Goal: Task Accomplishment & Management: Complete application form

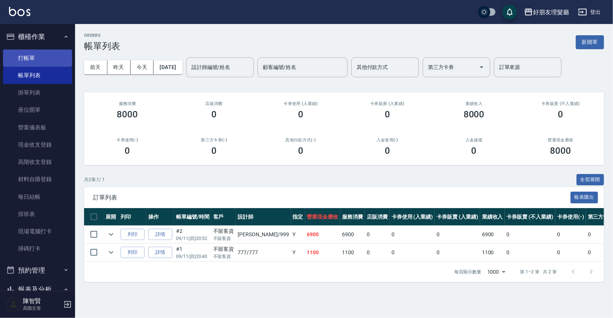
click at [48, 58] on link "打帳單" at bounding box center [37, 58] width 69 height 17
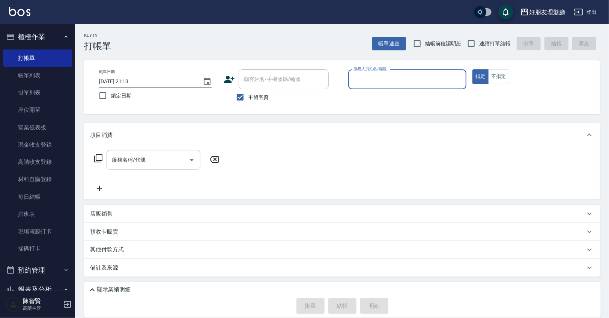
click at [413, 77] on input "服務人員姓名/編號" at bounding box center [407, 79] width 112 height 13
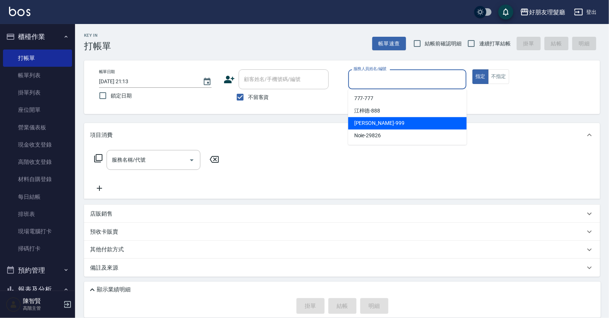
click at [400, 125] on div "[PERSON_NAME] -999" at bounding box center [407, 123] width 119 height 12
type input "阿賢-999"
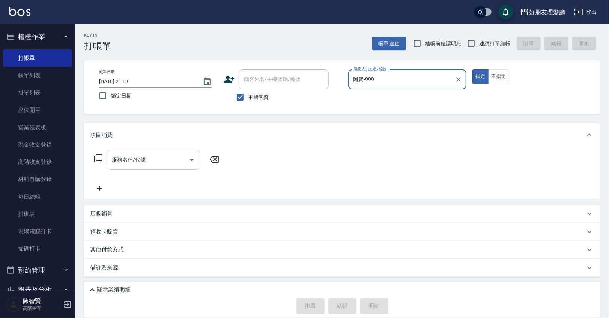
click at [182, 160] on input "服務名稱/代號" at bounding box center [148, 159] width 76 height 13
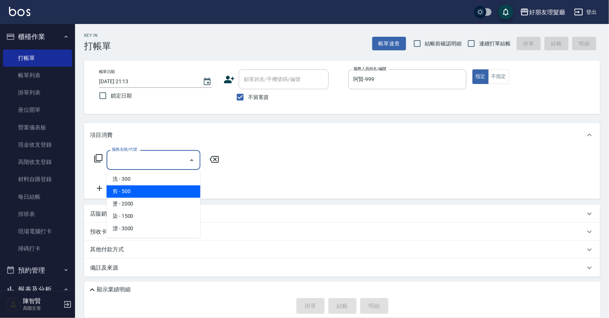
click at [160, 194] on span "剪 - 500" at bounding box center [154, 191] width 94 height 12
type input "剪(2)"
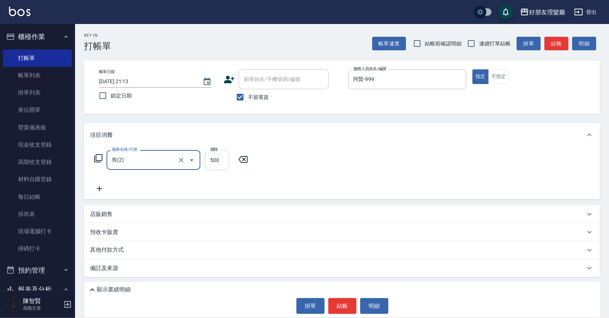
click at [218, 160] on input "500" at bounding box center [217, 160] width 24 height 20
type input "1200"
click at [298, 160] on div "服務名稱/代號 剪(2) 服務名稱/代號 價格 1200 價格" at bounding box center [342, 173] width 516 height 52
click at [101, 186] on icon at bounding box center [99, 188] width 19 height 9
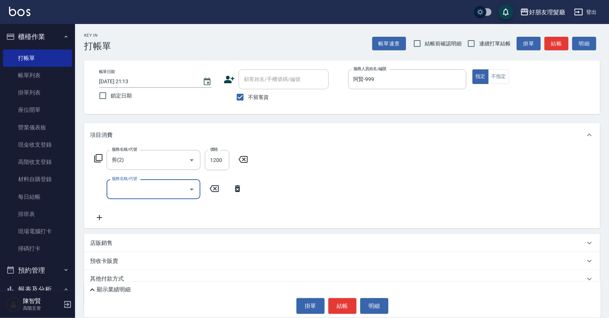
click at [132, 190] on input "服務名稱/代號" at bounding box center [148, 189] width 76 height 13
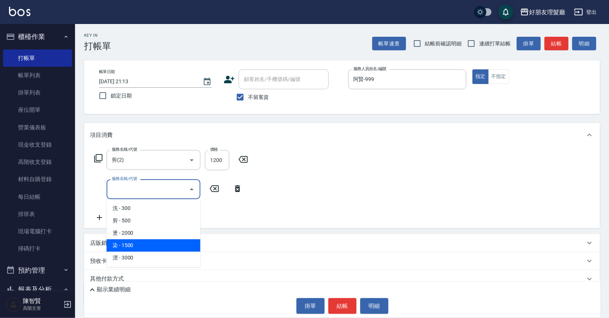
click at [139, 249] on span "染 - 1500" at bounding box center [154, 245] width 94 height 12
type input "染(4)"
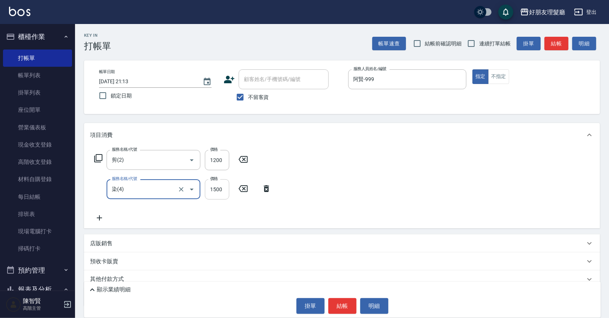
click at [222, 188] on input "1500" at bounding box center [217, 189] width 24 height 20
type input "3750"
click at [305, 171] on div "服務名稱/代號 剪(2) 服務名稱/代號 價格 1200 價格 服務名稱/代號 染(4) 服務名稱/代號 價格 3750 價格" at bounding box center [342, 187] width 516 height 81
click at [103, 219] on icon at bounding box center [99, 217] width 19 height 9
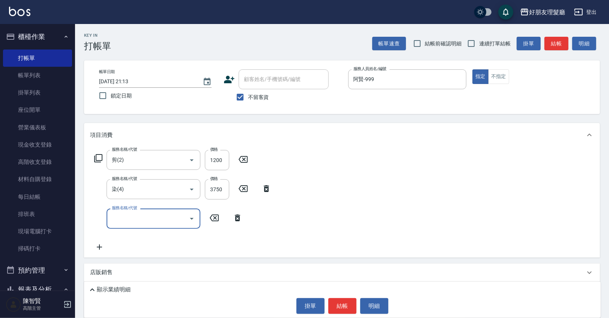
click at [164, 216] on input "服務名稱/代號" at bounding box center [148, 218] width 76 height 13
click at [140, 251] on span "剪 - 500" at bounding box center [154, 250] width 94 height 12
type input "剪(2)"
click at [220, 220] on input "500" at bounding box center [217, 219] width 24 height 20
type input "600"
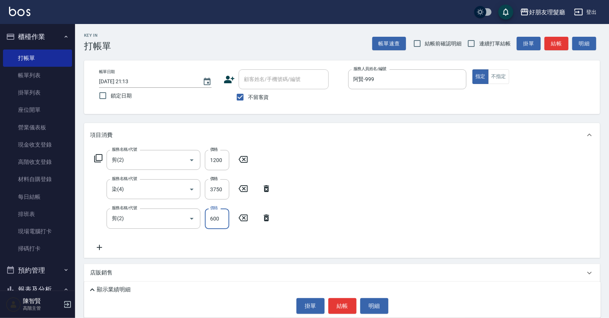
click at [102, 243] on icon at bounding box center [99, 247] width 19 height 9
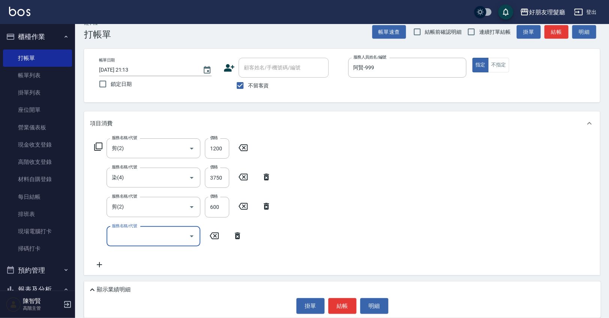
scroll to position [17, 0]
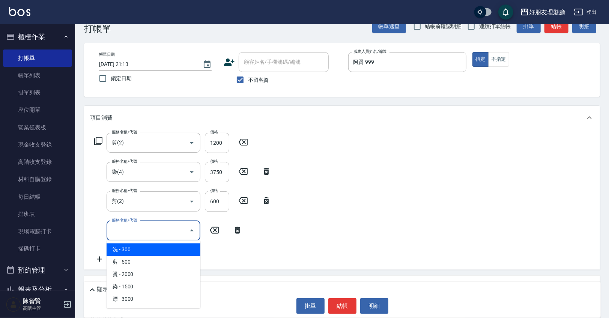
click at [140, 229] on input "服務名稱/代號" at bounding box center [148, 230] width 76 height 13
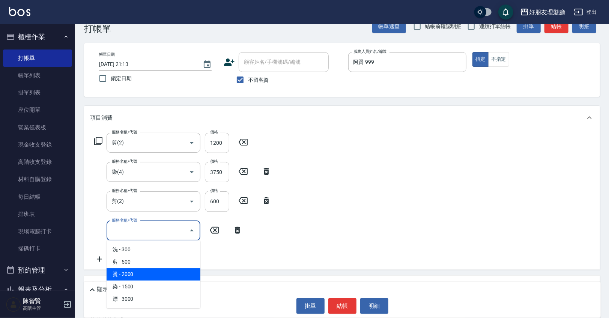
click at [141, 268] on span "燙 - 2000" at bounding box center [154, 274] width 94 height 12
type input "燙(3)"
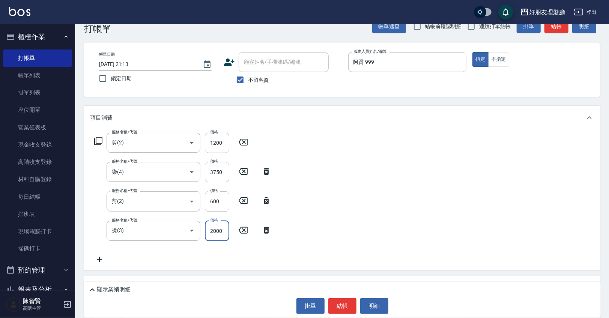
click at [213, 228] on input "2000" at bounding box center [217, 231] width 24 height 20
drag, startPoint x: 224, startPoint y: 231, endPoint x: 210, endPoint y: 232, distance: 13.2
click at [210, 232] on input "2000" at bounding box center [217, 231] width 24 height 20
type input "2500"
click at [104, 258] on icon at bounding box center [99, 259] width 19 height 9
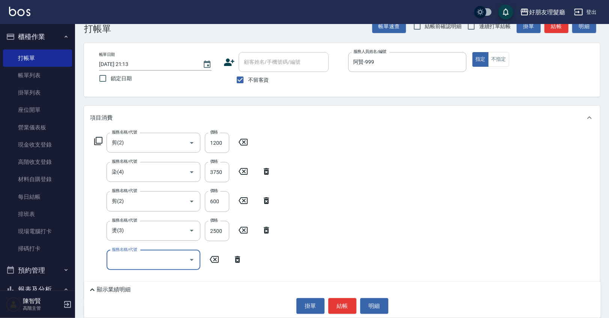
click at [170, 267] on div "服務名稱/代號" at bounding box center [154, 260] width 94 height 20
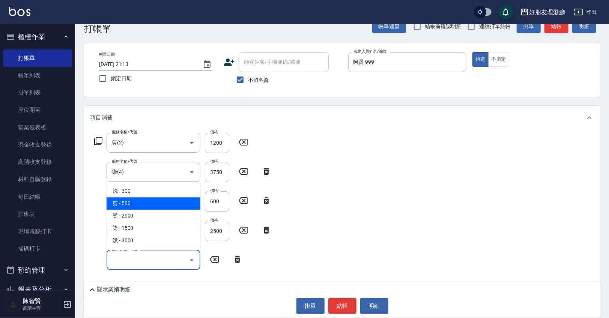
click at [170, 199] on span "剪 - 500" at bounding box center [154, 203] width 94 height 12
type input "剪(2)"
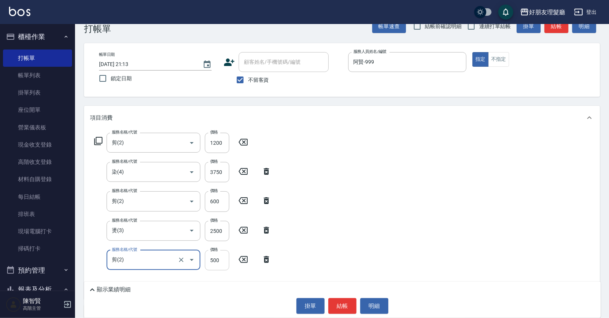
click at [223, 260] on input "500" at bounding box center [217, 260] width 24 height 20
type input "1100"
click at [371, 213] on div "服務名稱/代號 剪(2) 服務名稱/代號 價格 1200 價格 服務名稱/代號 染(4) 服務名稱/代號 價格 3750 價格 服務名稱/代號 剪(2) 服務…" at bounding box center [342, 215] width 516 height 170
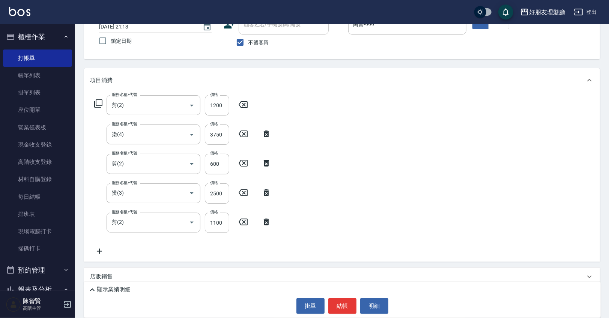
scroll to position [97, 0]
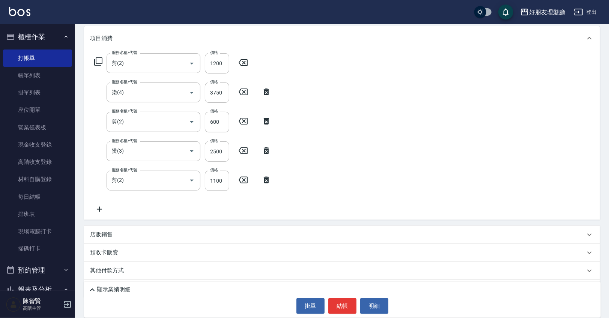
click at [98, 211] on icon at bounding box center [99, 209] width 19 height 9
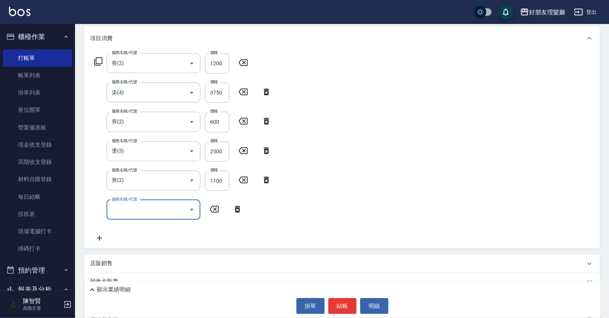
click at [105, 240] on icon at bounding box center [99, 238] width 19 height 9
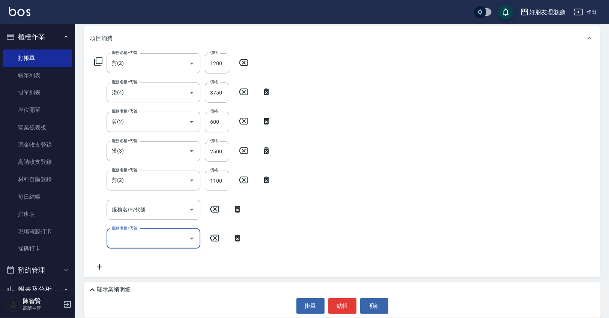
click at [132, 232] on input "服務名稱/代號" at bounding box center [148, 238] width 76 height 13
click at [134, 269] on span "剪 - 500" at bounding box center [154, 270] width 94 height 12
type input "剪(2)"
click at [152, 207] on input "服務名稱/代號" at bounding box center [148, 209] width 76 height 13
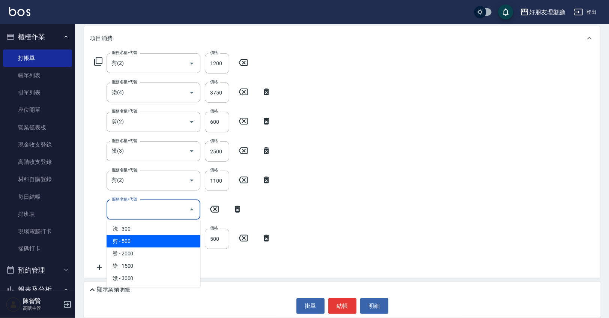
click at [146, 239] on span "剪 - 500" at bounding box center [154, 241] width 94 height 12
type input "剪(2)"
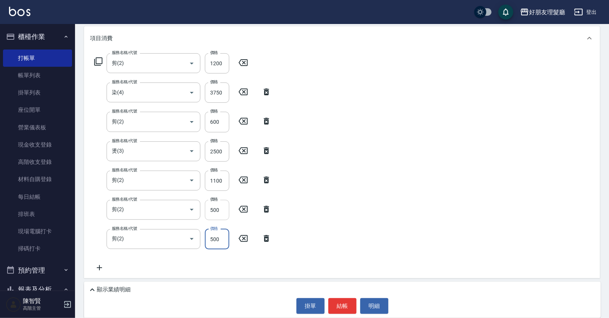
click at [219, 211] on input "500" at bounding box center [217, 210] width 24 height 20
click at [222, 210] on input "500" at bounding box center [217, 210] width 24 height 20
type input "600"
click at [380, 205] on div "服務名稱/代號 剪(2) 服務名稱/代號 價格 1200 價格 服務名稱/代號 染(4) 服務名稱/代號 價格 3750 價格 服務名稱/代號 剪(2) 服務…" at bounding box center [342, 164] width 516 height 228
click at [346, 303] on button "結帳" at bounding box center [342, 306] width 28 height 16
